Goal: Information Seeking & Learning: Learn about a topic

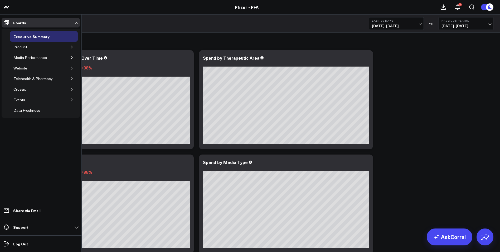
click at [70, 47] on button "button" at bounding box center [71, 46] width 5 height 5
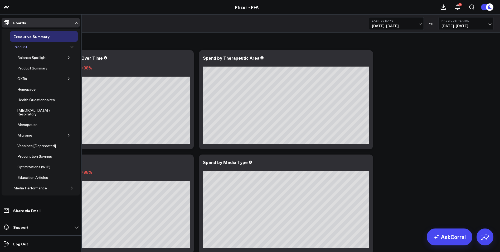
click at [24, 46] on div "Product" at bounding box center [20, 47] width 16 height 6
click at [39, 66] on div "Product Summary" at bounding box center [32, 68] width 33 height 6
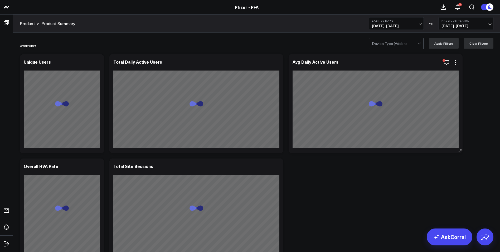
scroll to position [17, 0]
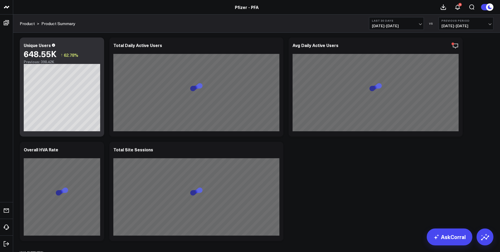
click at [418, 25] on span "[DATE] - [DATE]" at bounding box center [396, 26] width 49 height 4
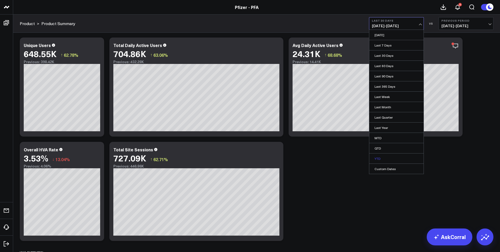
click at [380, 156] on link "YTD" at bounding box center [396, 158] width 54 height 10
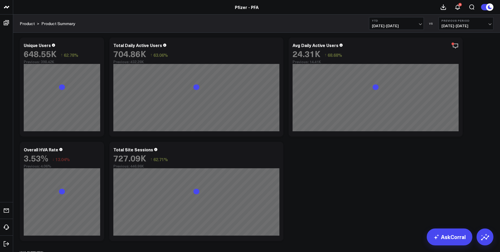
click at [490, 24] on span "04/01/24 - 12/31/24" at bounding box center [466, 26] width 49 height 4
click at [460, 65] on link "No Comparison" at bounding box center [466, 66] width 54 height 10
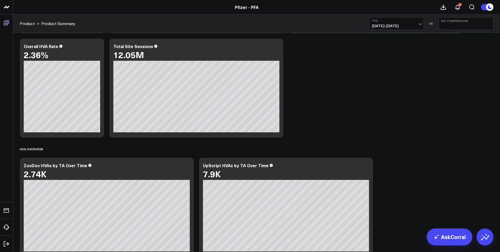
scroll to position [5, 0]
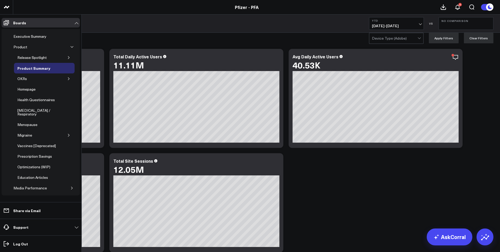
click at [67, 79] on icon "button" at bounding box center [68, 78] width 3 height 3
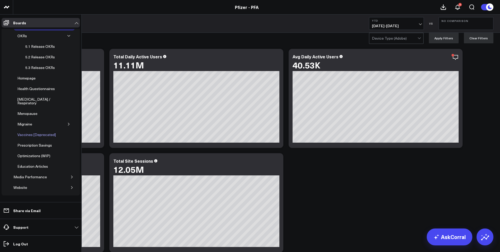
scroll to position [58, 0]
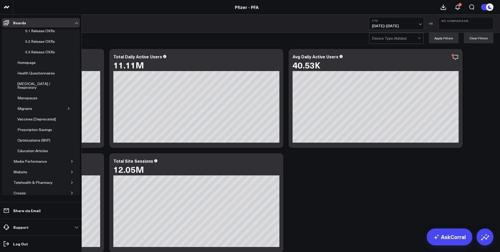
click at [67, 107] on icon "button" at bounding box center [68, 108] width 3 height 3
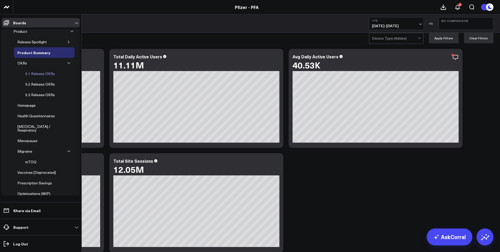
scroll to position [0, 0]
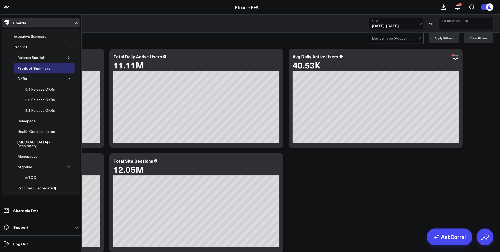
click at [67, 56] on button "button" at bounding box center [68, 57] width 5 height 5
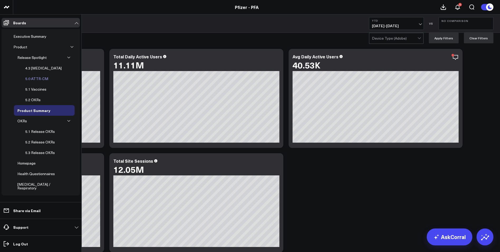
click at [41, 79] on div "5.0 ATTR-CM" at bounding box center [37, 78] width 26 height 6
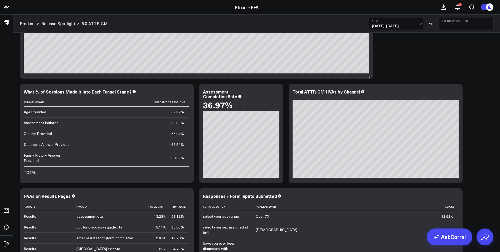
scroll to position [1785, 0]
click at [238, 98] on icon at bounding box center [239, 96] width 3 height 3
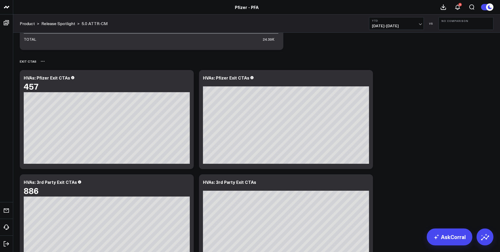
scroll to position [1605, 0]
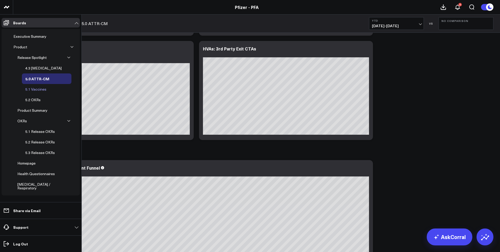
click at [36, 89] on div "5.1 Vaccines" at bounding box center [36, 89] width 24 height 6
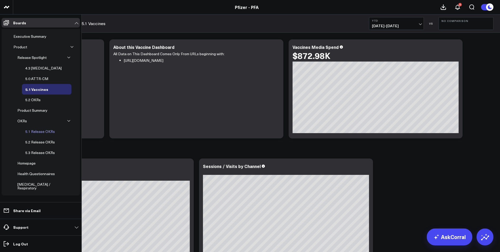
click at [45, 132] on div "5.1 Release OKRs" at bounding box center [40, 131] width 32 height 6
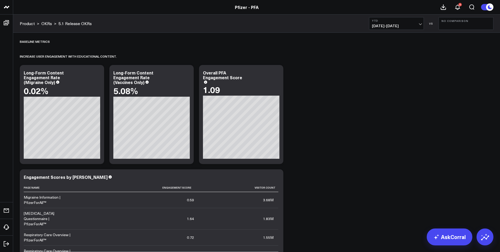
drag, startPoint x: 293, startPoint y: 139, endPoint x: 296, endPoint y: 238, distance: 98.4
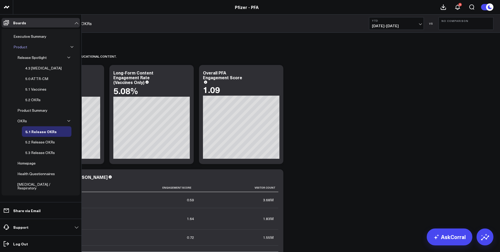
click at [21, 46] on div "Product" at bounding box center [20, 47] width 16 height 6
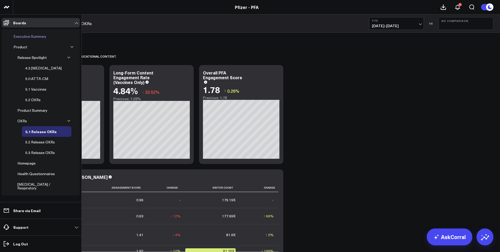
click at [26, 35] on div "Executive Summary" at bounding box center [30, 36] width 36 height 6
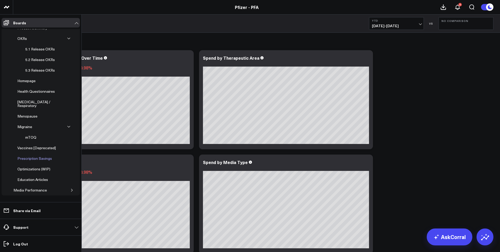
scroll to position [98, 0]
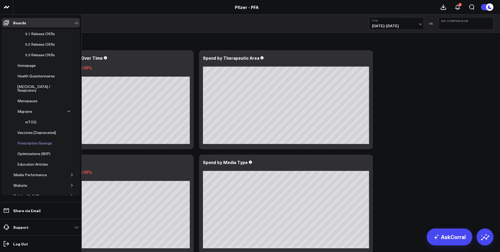
click at [48, 140] on div "Prescription Savings" at bounding box center [34, 143] width 37 height 6
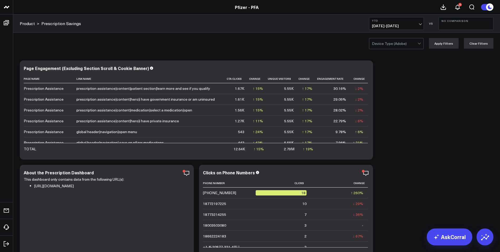
click at [421, 29] on button "YTD [DATE] - [DATE]" at bounding box center [396, 23] width 55 height 13
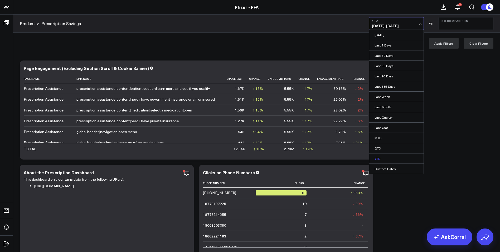
click at [385, 158] on link "YTD" at bounding box center [396, 158] width 54 height 10
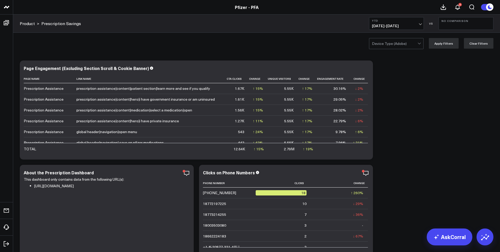
click at [417, 25] on span "01/01/25 - 10/02/25" at bounding box center [396, 26] width 49 height 4
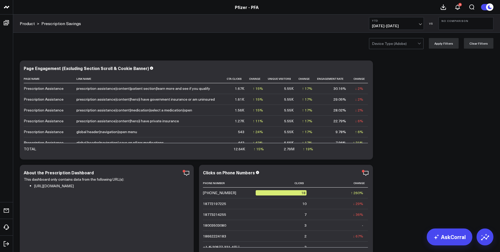
click at [417, 25] on span "01/01/25 - 10/02/25" at bounding box center [396, 26] width 49 height 4
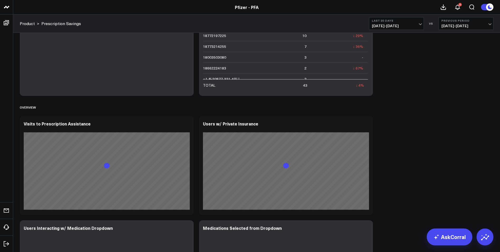
click at [420, 24] on span "[DATE] - [DATE]" at bounding box center [396, 26] width 49 height 4
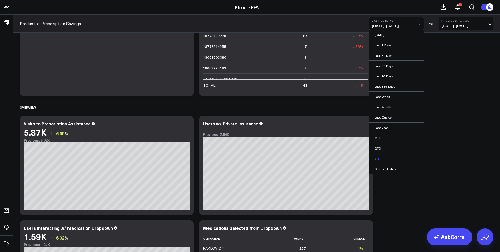
click at [387, 159] on link "YTD" at bounding box center [396, 158] width 54 height 10
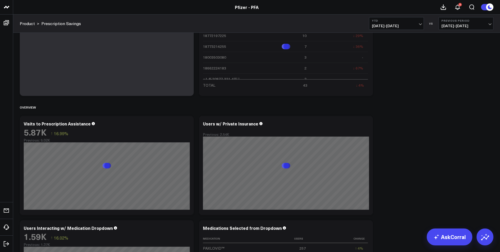
click at [486, 23] on button "Previous Period [DATE] - [DATE]" at bounding box center [466, 23] width 55 height 13
click at [464, 66] on link "No Comparison" at bounding box center [466, 66] width 54 height 10
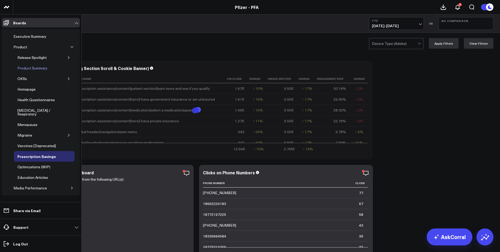
click at [56, 120] on div "Menopause" at bounding box center [44, 124] width 61 height 11
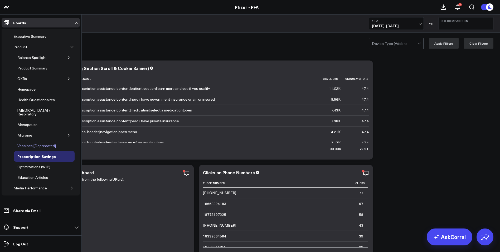
click at [28, 142] on div "Vaccines [Deprecated]" at bounding box center [36, 145] width 41 height 6
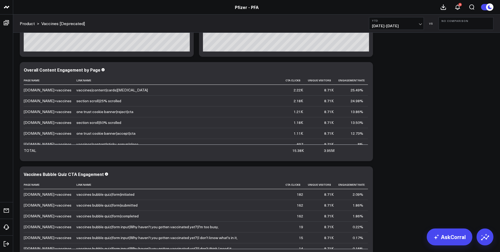
scroll to position [424, 0]
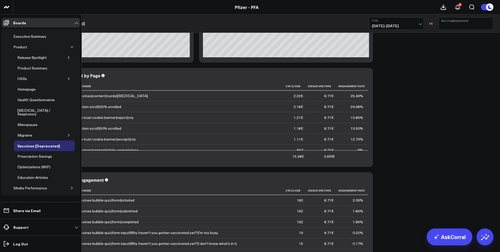
click at [67, 58] on icon "button" at bounding box center [68, 57] width 3 height 3
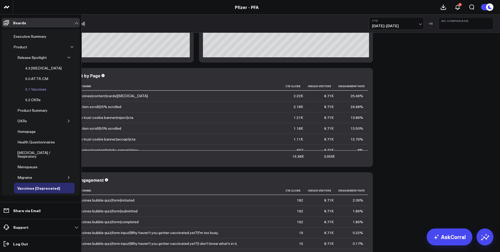
click at [33, 86] on div "5.1 Vaccines" at bounding box center [36, 89] width 24 height 6
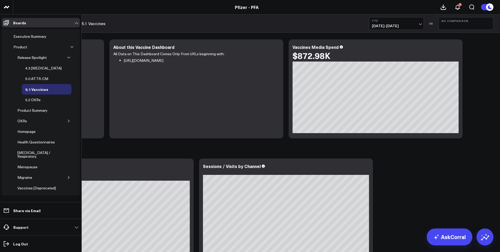
click at [70, 46] on icon "button" at bounding box center [71, 46] width 3 height 3
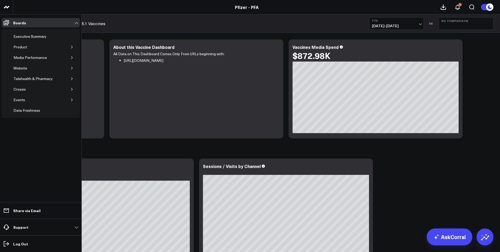
click at [70, 46] on button "button" at bounding box center [71, 46] width 5 height 5
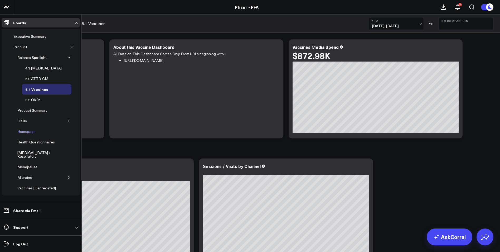
click at [26, 131] on div "Homepage" at bounding box center [26, 131] width 21 height 6
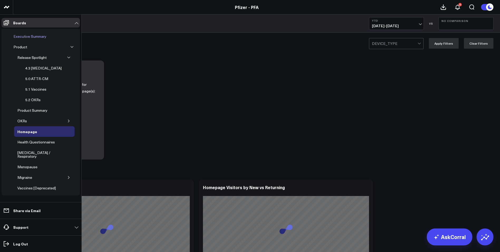
click at [26, 40] on link "Executive Summary" at bounding box center [30, 36] width 40 height 11
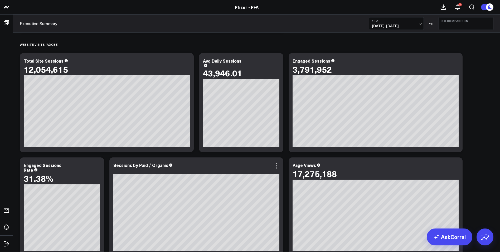
scroll to position [441, 0]
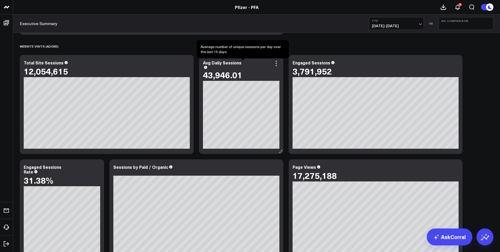
click at [207, 66] on icon at bounding box center [205, 67] width 3 height 3
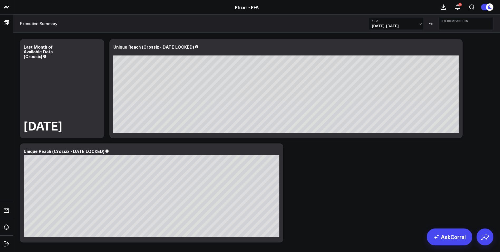
scroll to position [0, 0]
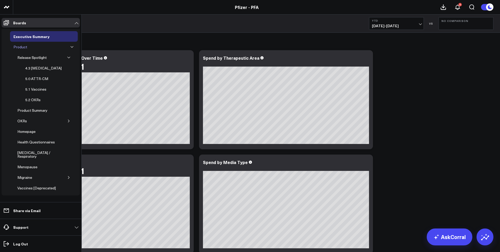
click at [21, 48] on div "Product" at bounding box center [20, 47] width 16 height 6
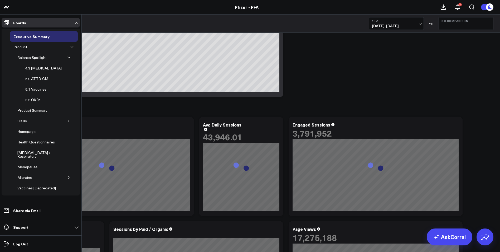
scroll to position [393, 0]
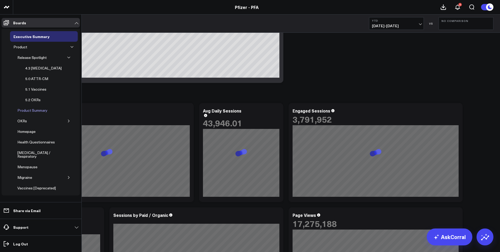
click at [36, 109] on div "Product Summary" at bounding box center [32, 110] width 33 height 6
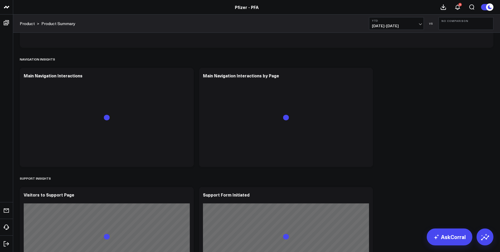
scroll to position [1682, 0]
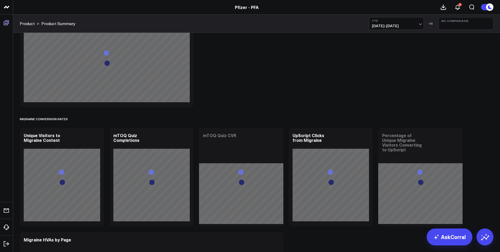
click at [6, 23] on icon at bounding box center [6, 22] width 5 height 5
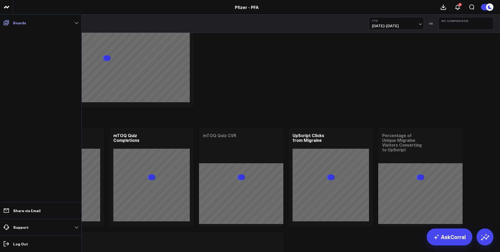
click at [6, 23] on icon at bounding box center [6, 22] width 5 height 5
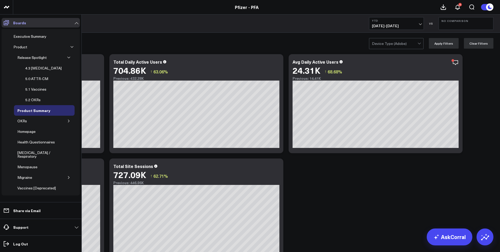
scroll to position [348, 0]
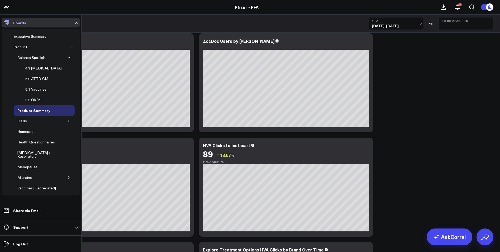
click at [9, 22] on icon at bounding box center [6, 23] width 6 height 6
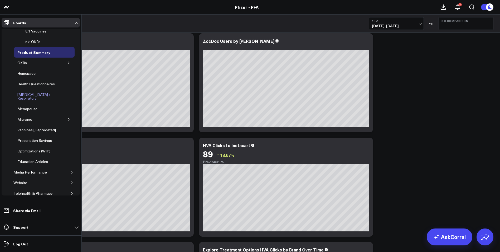
click at [33, 96] on div "[MEDICAL_DATA] / Respiratory" at bounding box center [42, 96] width 53 height 10
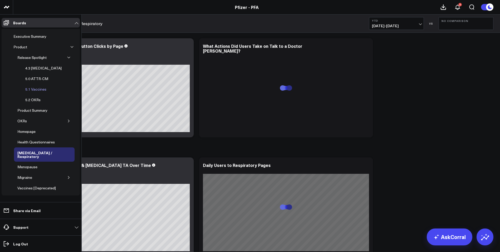
click at [39, 90] on div "5.1 Vaccines" at bounding box center [36, 89] width 24 height 6
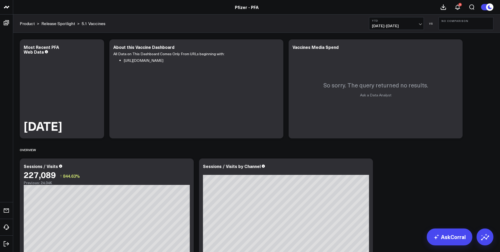
scroll to position [48, 0]
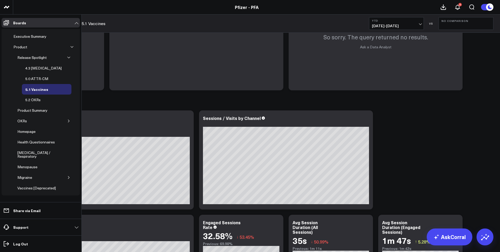
click at [67, 122] on icon "button" at bounding box center [68, 120] width 3 height 3
click at [38, 132] on div "5.1 Release OKRs" at bounding box center [40, 131] width 32 height 6
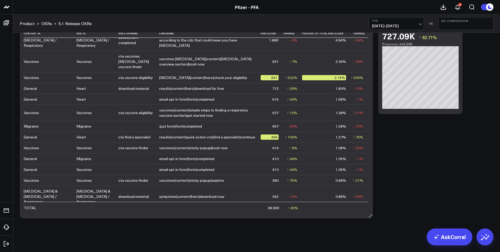
scroll to position [100, 0]
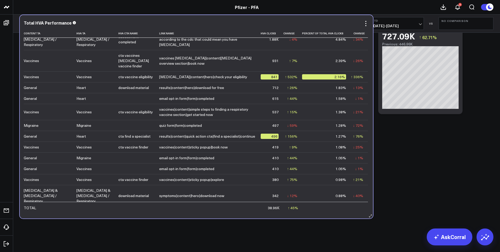
click at [165, 209] on td at bounding box center [210, 206] width 102 height 11
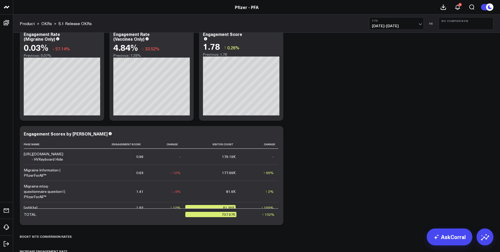
scroll to position [0, 0]
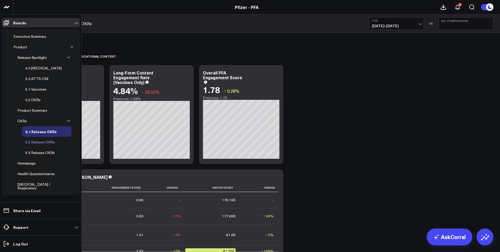
click at [37, 142] on div "5.2 Release OKRs" at bounding box center [40, 142] width 32 height 6
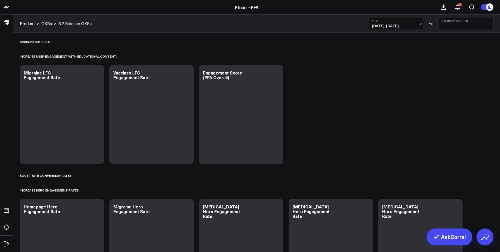
click at [268, 82] on div at bounding box center [241, 83] width 76 height 4
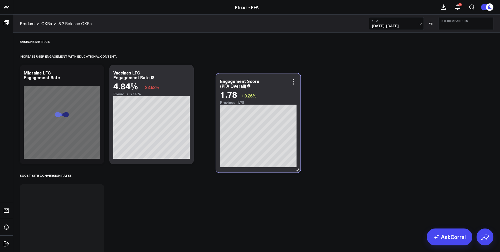
click at [279, 89] on div "1.78 ↑ 0.26%" at bounding box center [258, 93] width 76 height 9
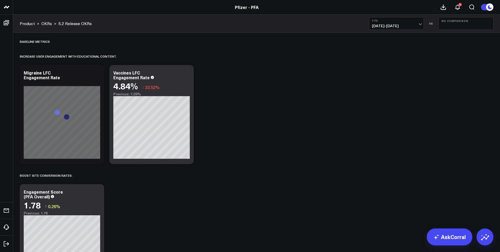
scroll to position [122, 0]
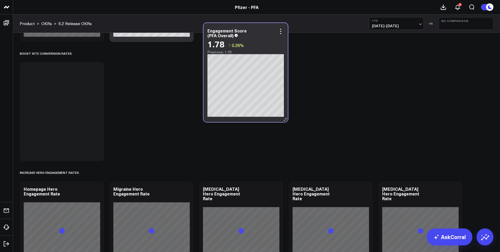
drag, startPoint x: 142, startPoint y: 93, endPoint x: 256, endPoint y: 42, distance: 125.0
click at [256, 42] on div "1.78 ↑ 0.26%" at bounding box center [246, 43] width 76 height 9
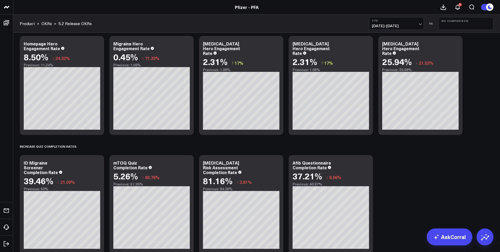
scroll to position [0, 0]
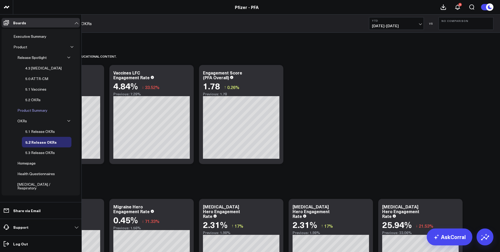
click at [36, 110] on div "Product Summary" at bounding box center [32, 110] width 33 height 6
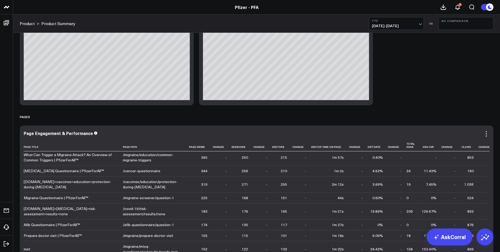
scroll to position [1185, 0]
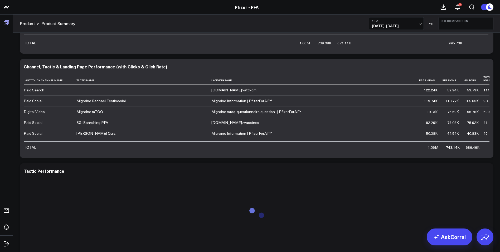
click at [4, 23] on icon at bounding box center [6, 22] width 5 height 5
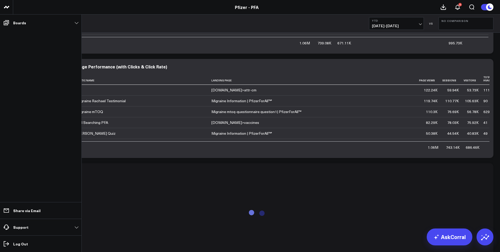
scroll to position [283, 0]
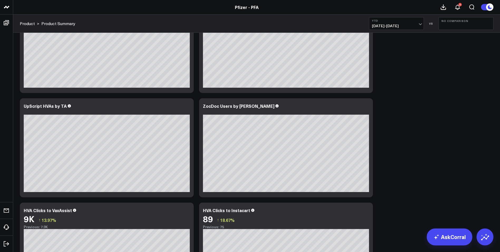
click at [3, 23] on span at bounding box center [6, 22] width 9 height 9
click at [6, 25] on icon at bounding box center [6, 23] width 6 height 6
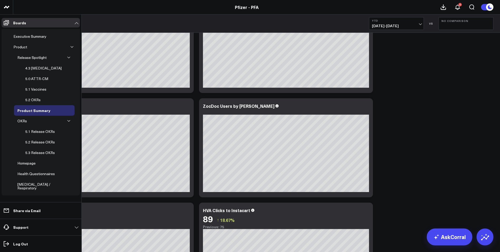
click at [8, 25] on icon at bounding box center [6, 23] width 6 height 6
click at [21, 36] on ul "Boards Executive Summary Product Release Spotlight 4.3 [MEDICAL_DATA] 5.0 ATTR-…" at bounding box center [40, 133] width 81 height 237
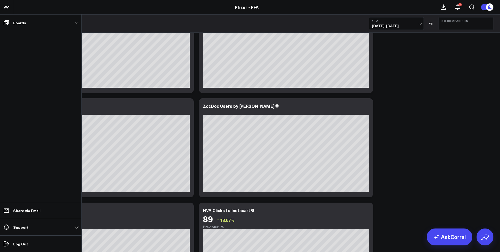
scroll to position [87, 0]
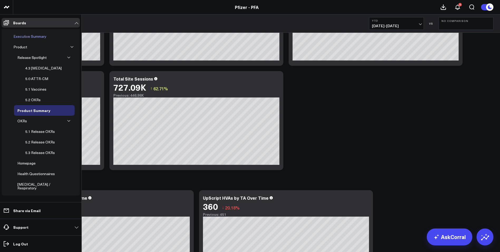
click at [35, 37] on div "Executive Summary" at bounding box center [30, 36] width 36 height 6
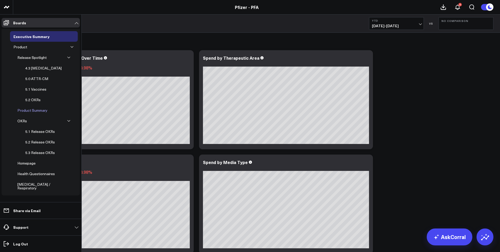
click at [39, 111] on div "Product Summary" at bounding box center [32, 110] width 33 height 6
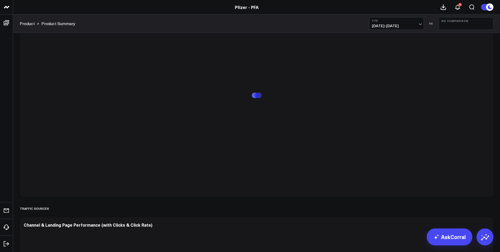
scroll to position [1231, 0]
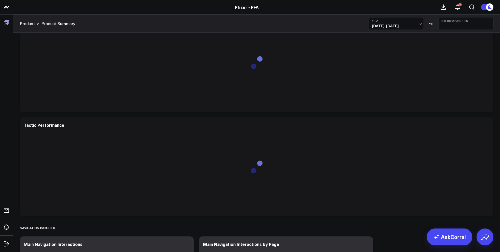
click at [7, 24] on icon at bounding box center [6, 23] width 6 height 6
click at [6, 20] on icon at bounding box center [6, 23] width 6 height 6
click at [7, 22] on link "Boards" at bounding box center [7, 22] width 10 height 9
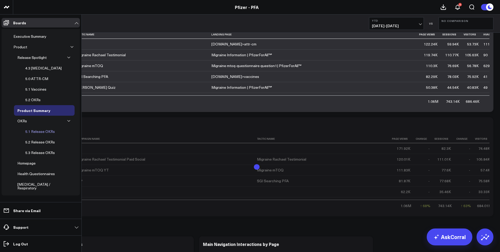
click at [37, 132] on div "5.1 Release OKRs" at bounding box center [40, 131] width 32 height 6
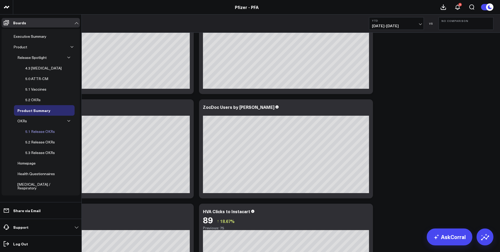
click at [37, 132] on div "5.1 Release OKRs" at bounding box center [40, 131] width 32 height 6
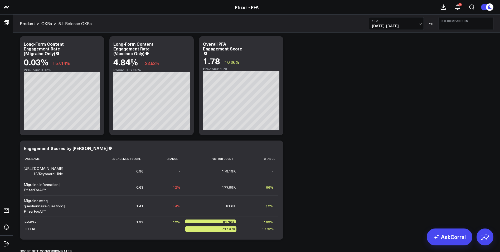
scroll to position [192, 0]
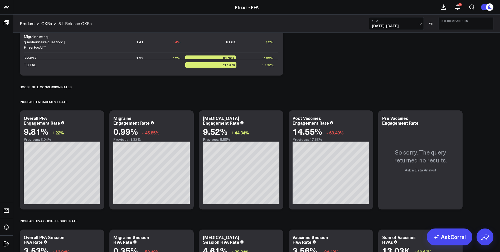
click at [458, 24] on button "No Comparison" at bounding box center [466, 23] width 55 height 13
click at [415, 23] on button "YTD [DATE] - [DATE]" at bounding box center [396, 23] width 55 height 13
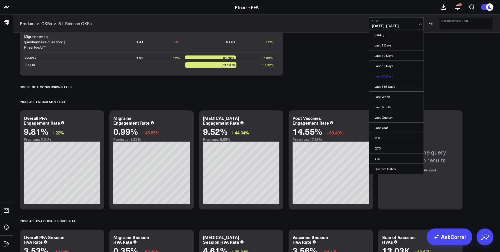
click at [392, 75] on link "Last 90 Days" at bounding box center [396, 76] width 54 height 10
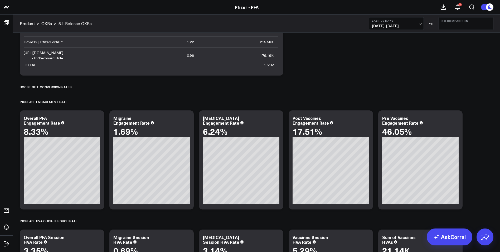
click at [418, 24] on span "[DATE] - [DATE]" at bounding box center [396, 26] width 49 height 4
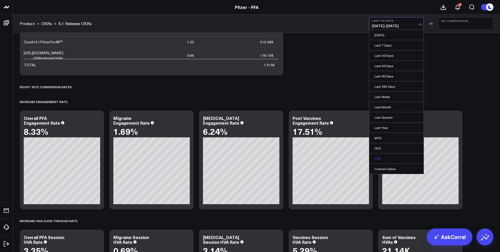
click at [377, 160] on link "YTD" at bounding box center [396, 158] width 54 height 10
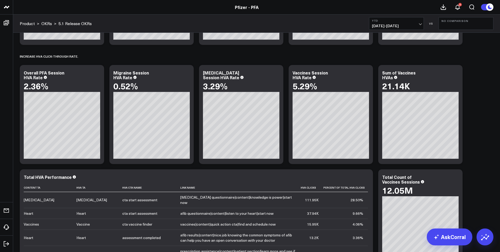
scroll to position [170, 0]
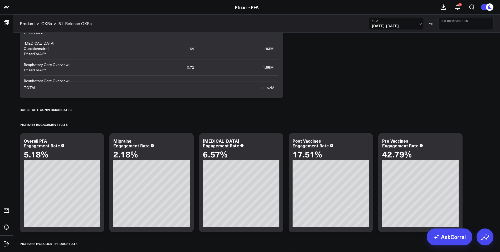
click at [421, 26] on button "YTD [DATE] - [DATE]" at bounding box center [396, 23] width 55 height 13
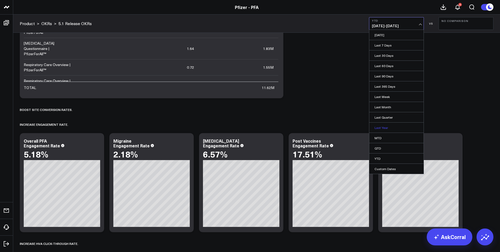
click at [387, 129] on link "Last Year" at bounding box center [396, 127] width 54 height 10
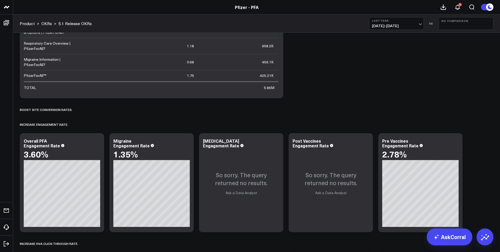
click at [417, 28] on span "01/01/24 - 12/31/24" at bounding box center [396, 26] width 49 height 4
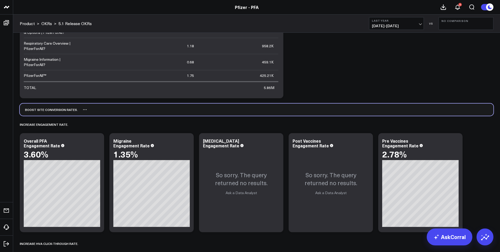
click at [327, 110] on div "Boost site conversion rates. ​" at bounding box center [257, 109] width 474 height 12
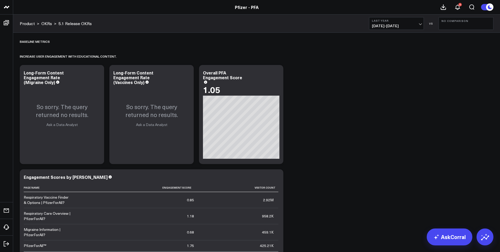
click at [421, 21] on button "Last Year 01/01/24 - 12/31/24" at bounding box center [396, 23] width 55 height 13
click at [378, 159] on link "YTD" at bounding box center [396, 158] width 54 height 10
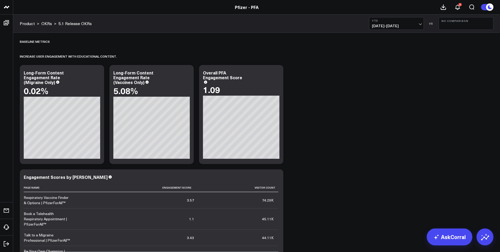
click at [419, 22] on button "YTD [DATE] - [DATE]" at bounding box center [396, 23] width 55 height 13
click at [380, 150] on link "QTD" at bounding box center [396, 148] width 54 height 10
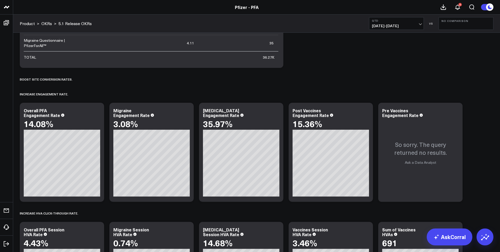
scroll to position [200, 0]
click at [419, 24] on span "10/01/25 - 10/02/25" at bounding box center [396, 26] width 49 height 4
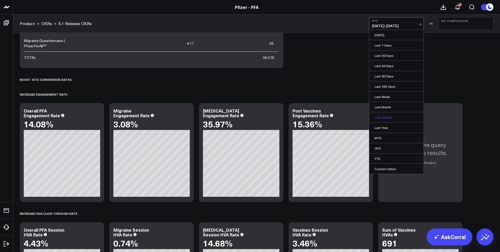
click at [390, 119] on link "Last Quarter" at bounding box center [396, 117] width 54 height 10
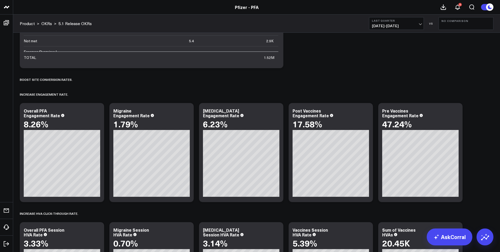
click at [420, 26] on span "07/01/25 - 09/30/25" at bounding box center [396, 26] width 49 height 4
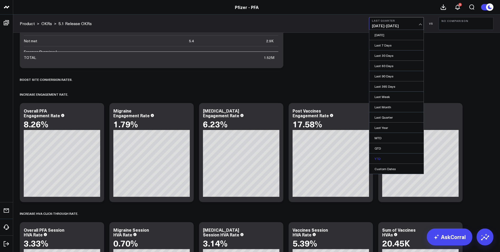
click at [379, 158] on link "YTD" at bounding box center [396, 158] width 54 height 10
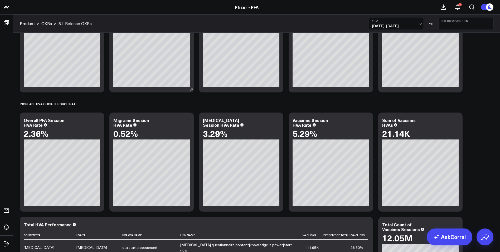
scroll to position [359, 0]
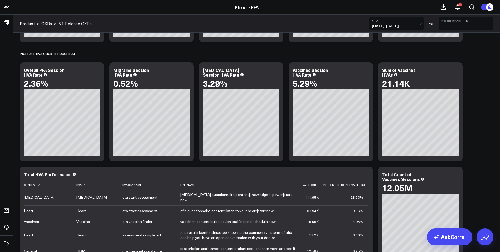
click at [418, 25] on span "01/01/25 - 10/02/25" at bounding box center [396, 26] width 49 height 4
click at [465, 92] on div "Baseline metrics Increase user engagement with educational content.​ Copy link …" at bounding box center [256, 22] width 479 height 699
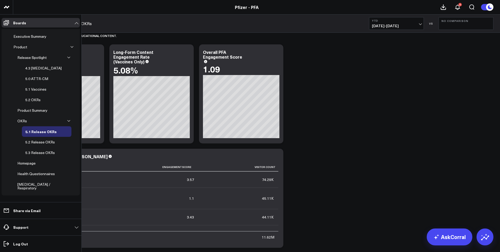
scroll to position [0, 0]
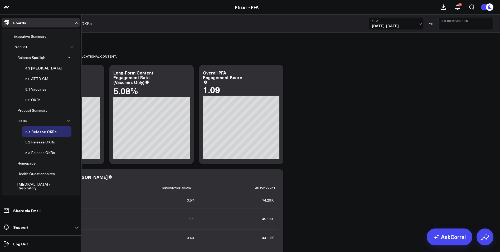
click at [70, 47] on icon "button" at bounding box center [71, 46] width 3 height 3
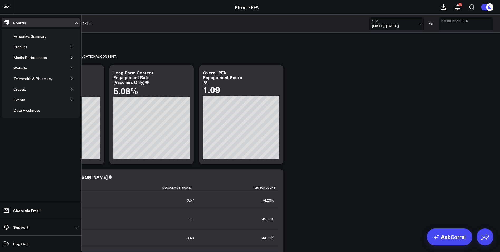
click at [68, 47] on div "Product" at bounding box center [44, 47] width 68 height 11
click at [72, 47] on icon "button" at bounding box center [71, 46] width 3 height 3
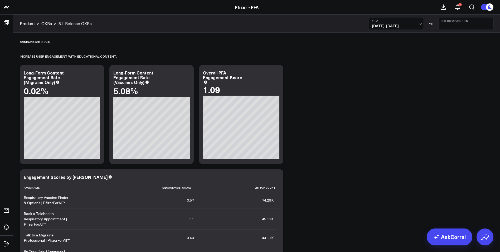
click at [441, 241] on link "AskCorral" at bounding box center [450, 236] width 46 height 17
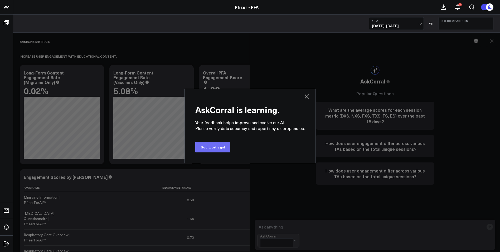
click at [220, 147] on button "Got it. Let's go!" at bounding box center [212, 147] width 35 height 11
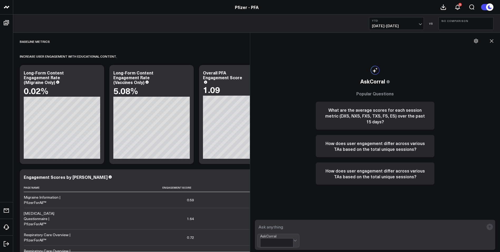
click at [291, 229] on textarea at bounding box center [370, 226] width 227 height 9
type textarea "What pages on PfizerForAll have the higest engagement rate"
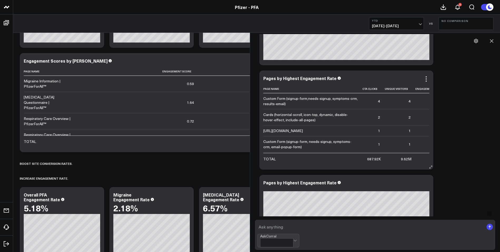
scroll to position [252, 0]
click at [492, 41] on icon at bounding box center [491, 40] width 3 height 3
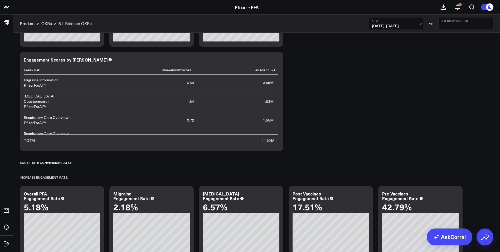
scroll to position [52, 0]
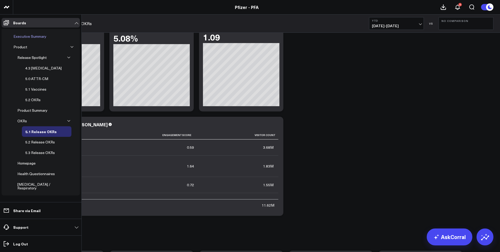
click at [27, 38] on div "Executive Summary" at bounding box center [30, 36] width 36 height 6
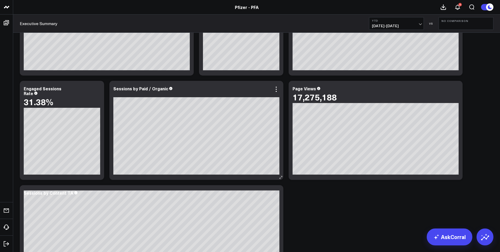
scroll to position [523, 0]
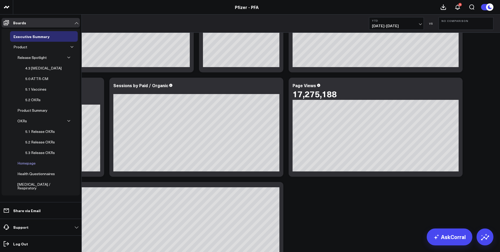
click at [31, 162] on div "Homepage" at bounding box center [26, 163] width 21 height 6
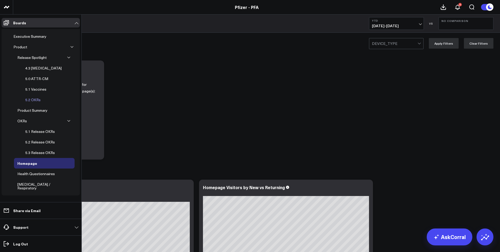
click at [26, 100] on div "5.2 OKRs" at bounding box center [33, 100] width 18 height 6
